Goal: Transaction & Acquisition: Obtain resource

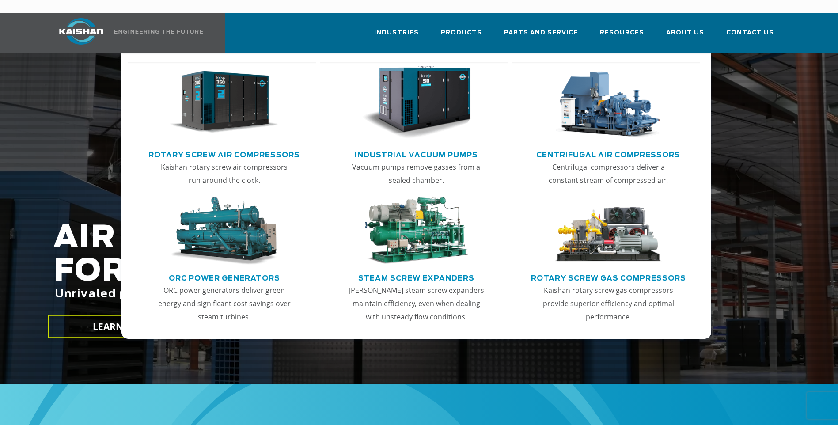
click at [234, 100] on img "Main menu" at bounding box center [224, 102] width 109 height 73
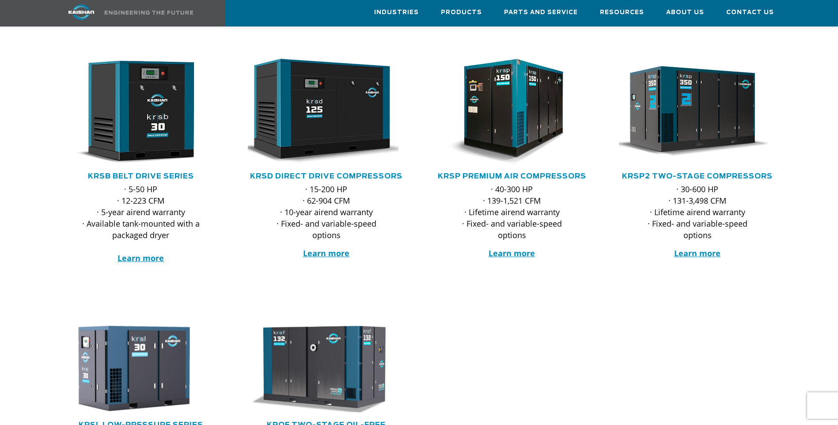
scroll to position [155, 0]
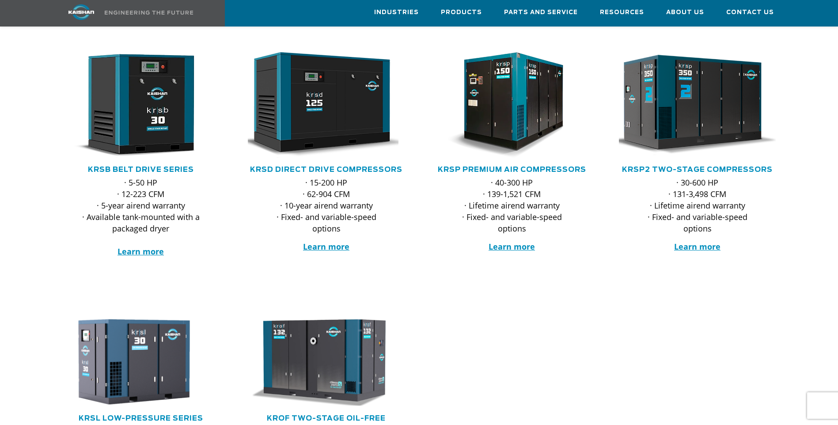
click at [695, 111] on img at bounding box center [690, 105] width 173 height 117
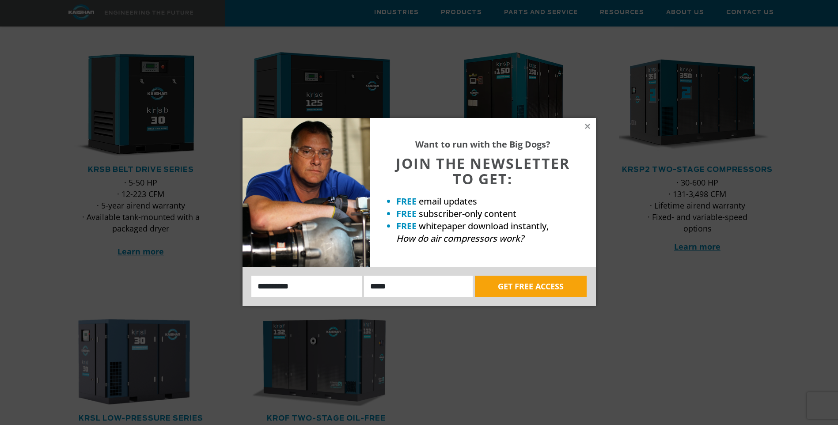
drag, startPoint x: 590, startPoint y: 128, endPoint x: 603, endPoint y: 127, distance: 12.9
click at [590, 128] on icon at bounding box center [587, 126] width 8 height 8
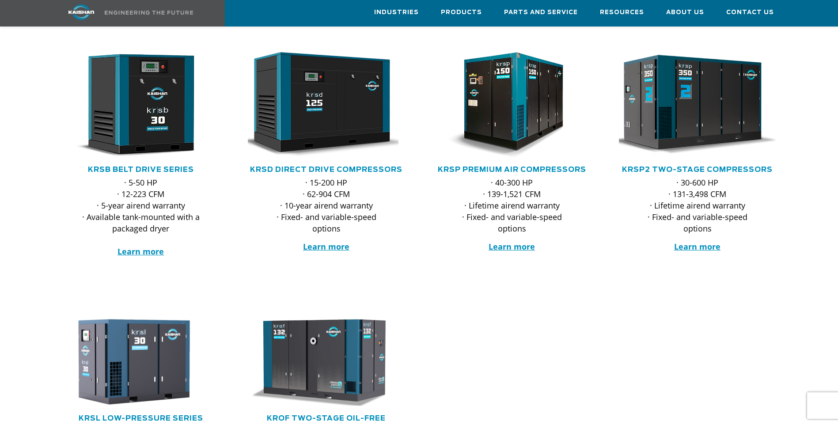
click at [692, 99] on img at bounding box center [690, 105] width 173 height 117
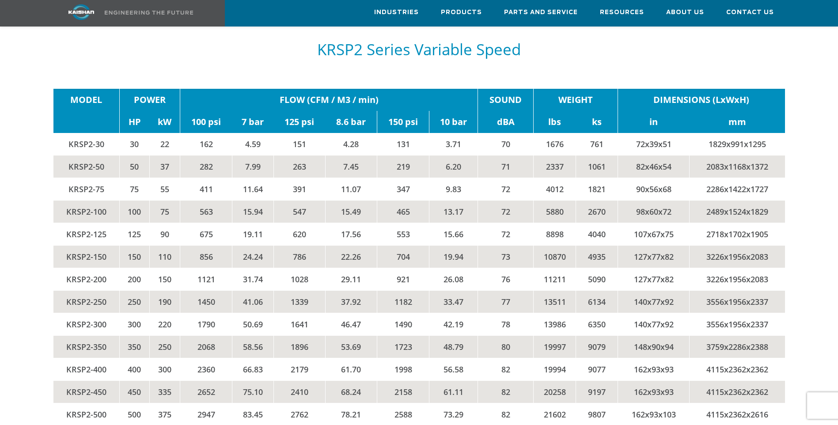
scroll to position [1910, 0]
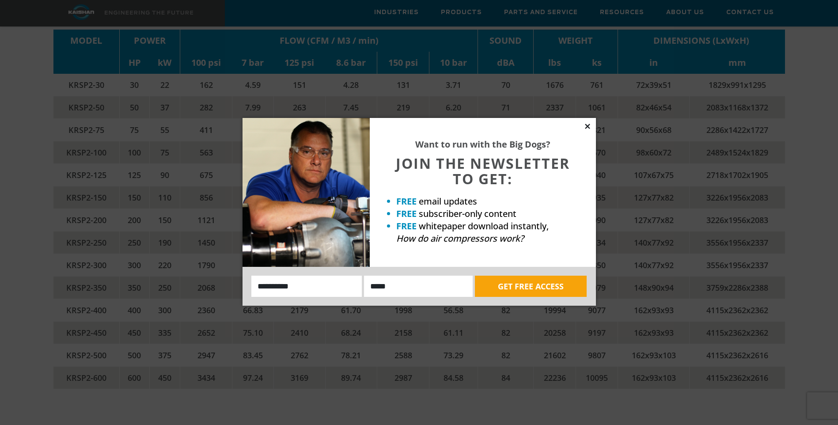
click at [589, 127] on icon at bounding box center [587, 126] width 8 height 8
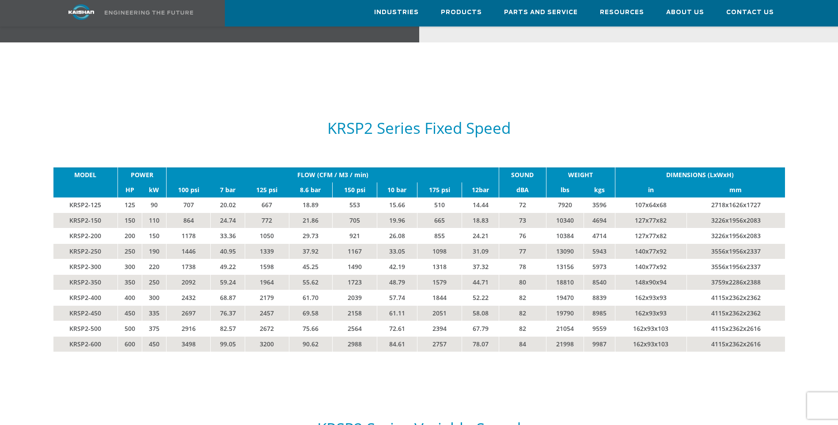
scroll to position [1534, 0]
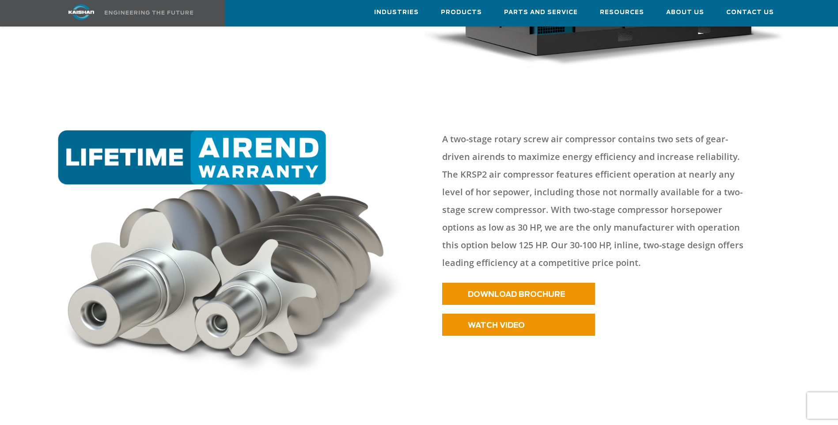
scroll to position [331, 0]
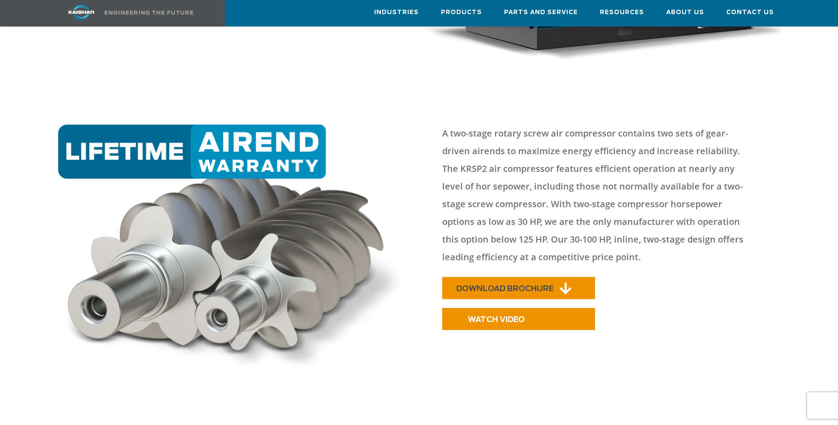
click at [510, 285] on span "DOWNLOAD BROCHURE" at bounding box center [504, 289] width 97 height 8
